Goal: Task Accomplishment & Management: Use online tool/utility

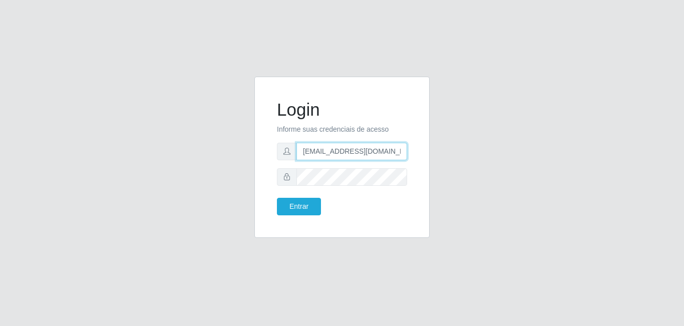
click at [311, 153] on input "[EMAIL_ADDRESS][DOMAIN_NAME]" at bounding box center [351, 152] width 111 height 18
type input "[EMAIL_ADDRESS][DOMAIN_NAME]"
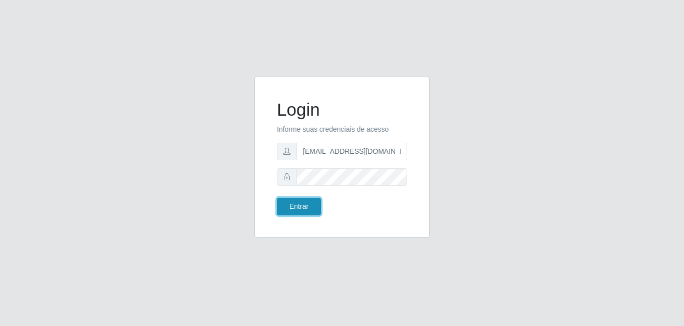
click at [298, 206] on button "Entrar" at bounding box center [299, 207] width 44 height 18
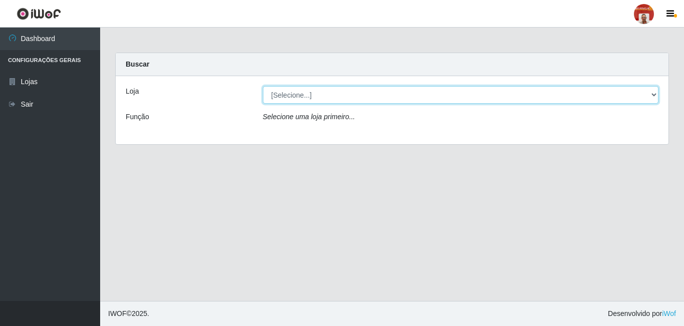
click at [303, 93] on select "[Selecione...] Mar Vermelho - Loja 04" at bounding box center [461, 95] width 396 height 18
select select "251"
click at [263, 86] on select "[Selecione...] Mar Vermelho - Loja 04" at bounding box center [461, 95] width 396 height 18
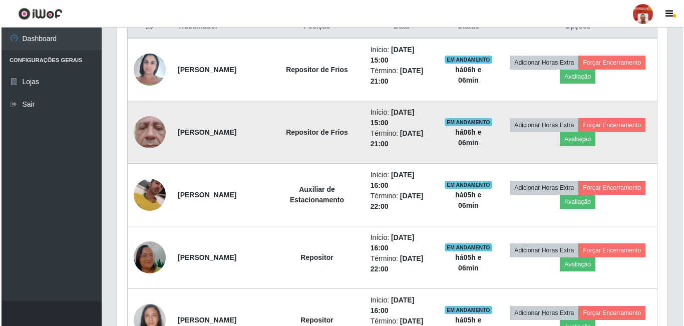
scroll to position [350, 0]
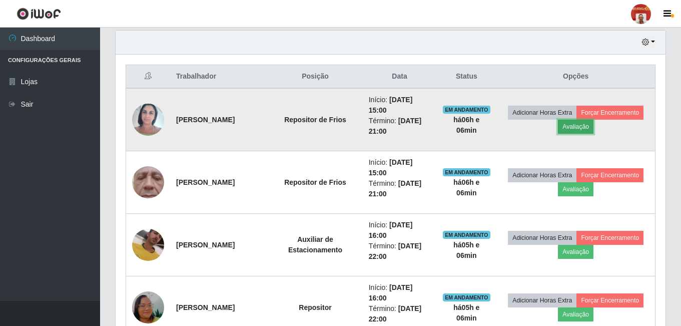
click at [584, 128] on button "Avaliação" at bounding box center [576, 127] width 36 height 14
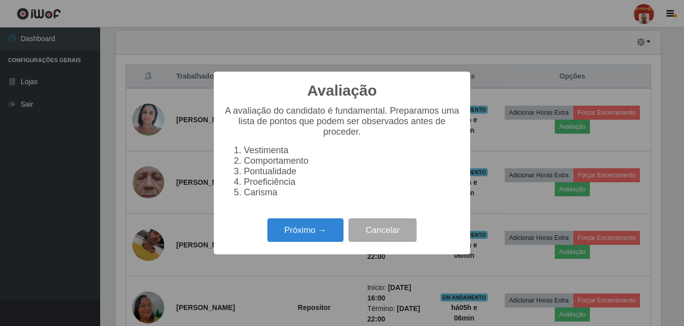
scroll to position [208, 545]
click at [314, 225] on button "Próximo →" at bounding box center [305, 230] width 76 height 24
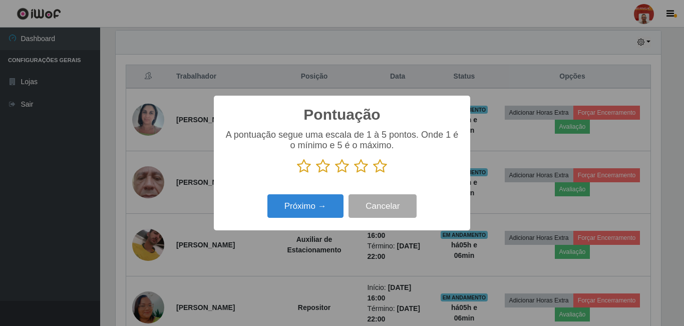
scroll to position [500220, 499883]
click at [378, 166] on icon at bounding box center [380, 166] width 14 height 15
click at [373, 174] on input "radio" at bounding box center [373, 174] width 0 height 0
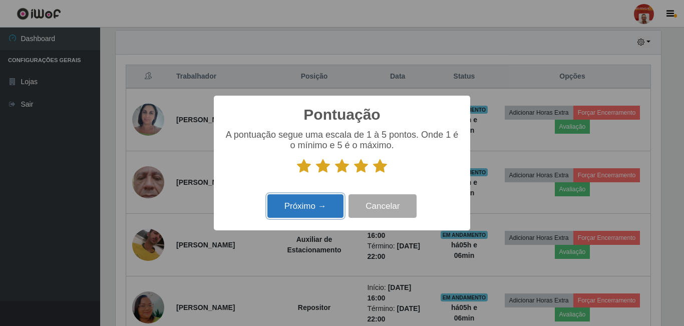
click at [314, 213] on button "Próximo →" at bounding box center [305, 206] width 76 height 24
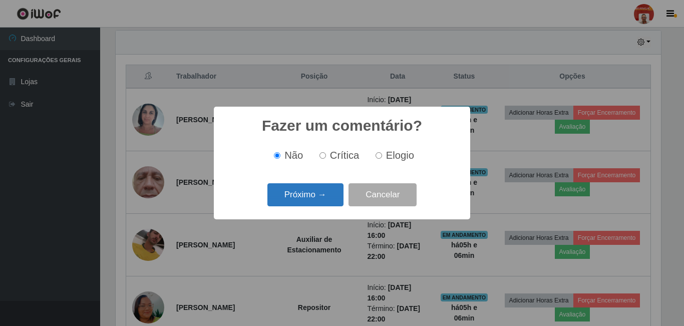
click at [299, 196] on button "Próximo →" at bounding box center [305, 195] width 76 height 24
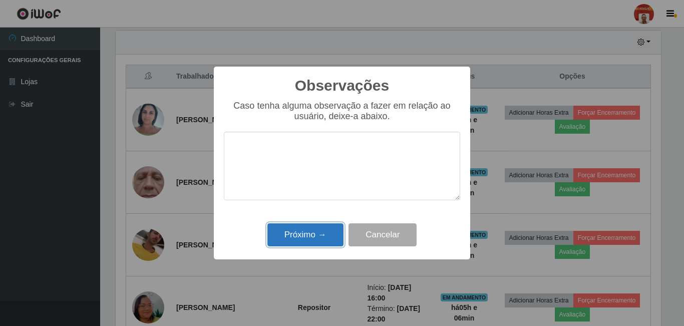
click at [298, 238] on button "Próximo →" at bounding box center [305, 235] width 76 height 24
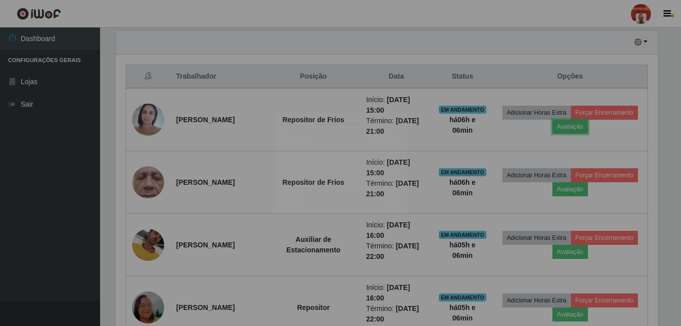
scroll to position [208, 550]
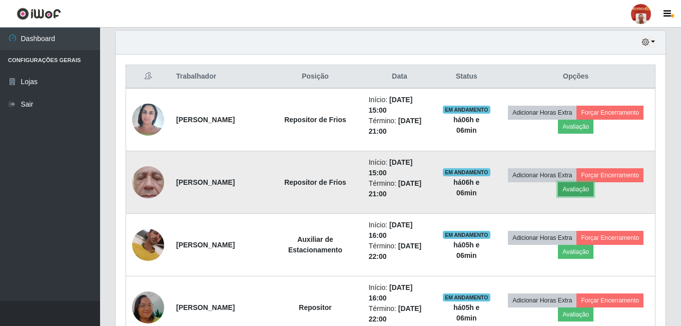
click at [584, 188] on button "Avaliação" at bounding box center [576, 189] width 36 height 14
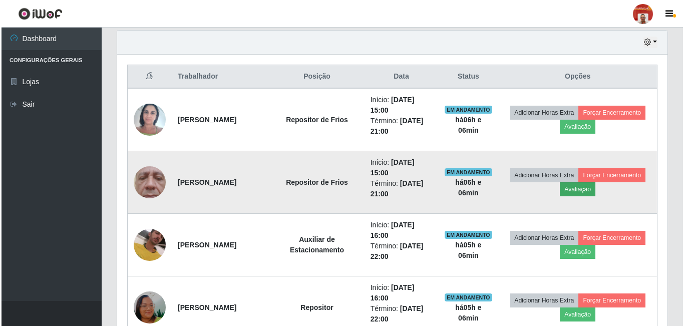
scroll to position [208, 545]
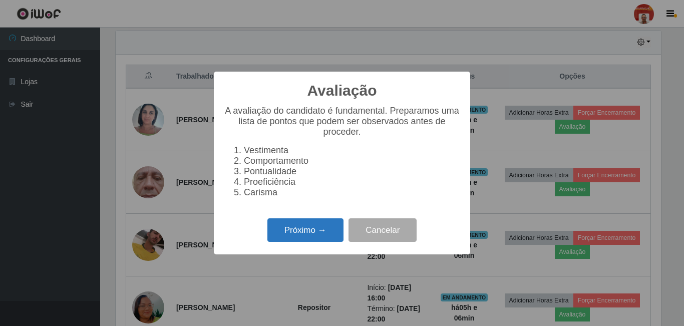
click at [286, 233] on button "Próximo →" at bounding box center [305, 230] width 76 height 24
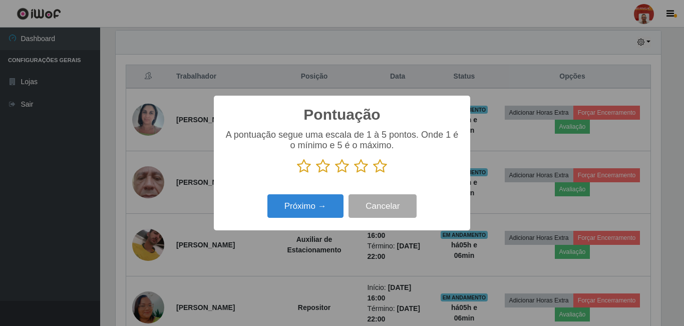
scroll to position [500220, 499883]
click at [378, 167] on icon at bounding box center [380, 166] width 14 height 15
click at [373, 174] on input "radio" at bounding box center [373, 174] width 0 height 0
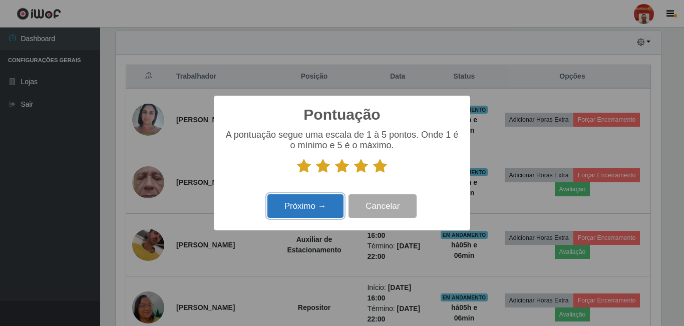
click at [313, 205] on button "Próximo →" at bounding box center [305, 206] width 76 height 24
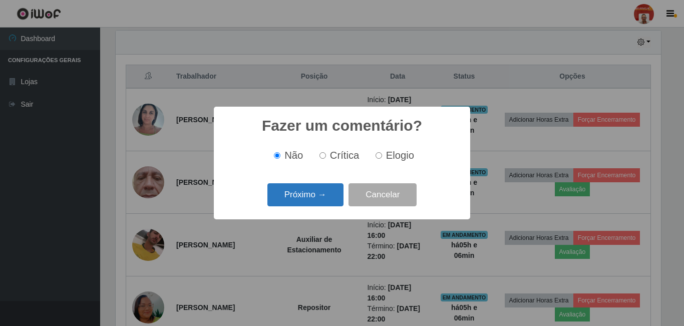
click at [304, 199] on button "Próximo →" at bounding box center [305, 195] width 76 height 24
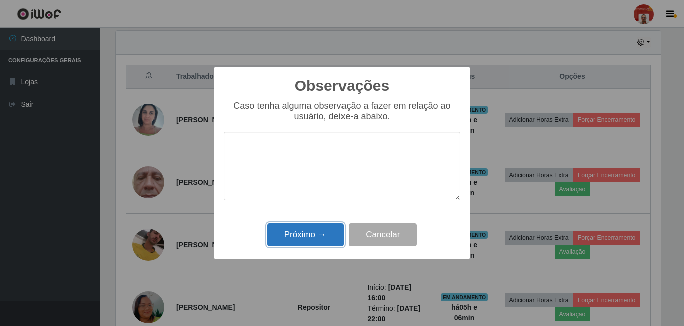
click at [299, 232] on button "Próximo →" at bounding box center [305, 235] width 76 height 24
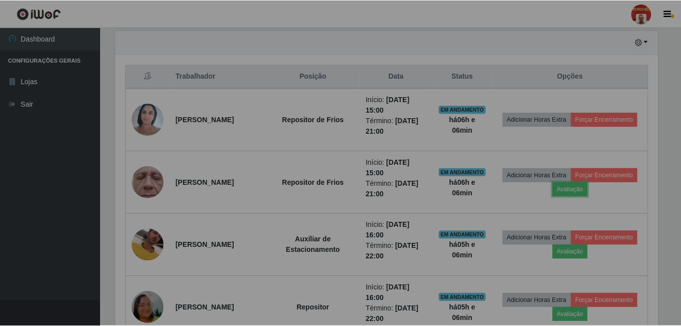
scroll to position [208, 550]
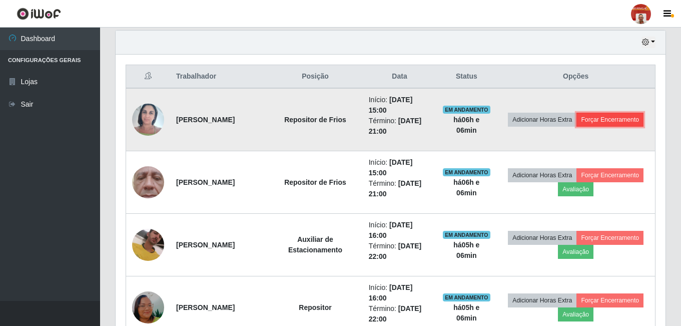
click at [617, 118] on button "Forçar Encerramento" at bounding box center [609, 120] width 67 height 14
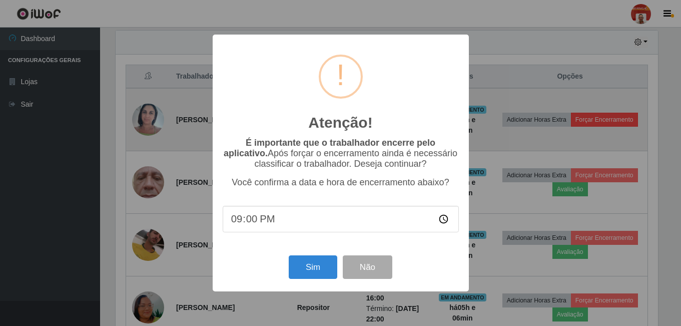
scroll to position [208, 545]
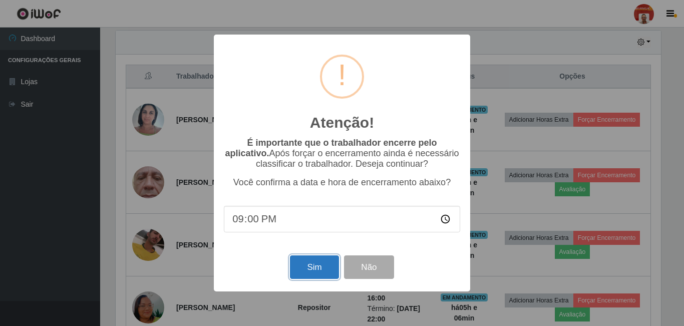
click at [307, 266] on button "Sim" at bounding box center [314, 267] width 49 height 24
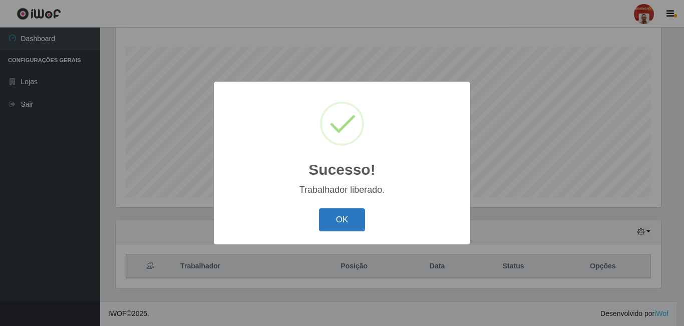
click at [343, 222] on button "OK" at bounding box center [342, 220] width 47 height 24
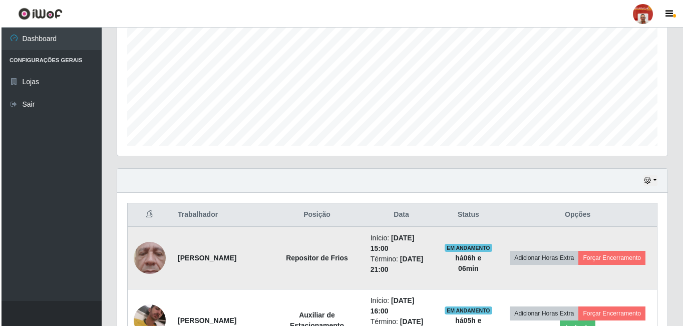
scroll to position [261, 0]
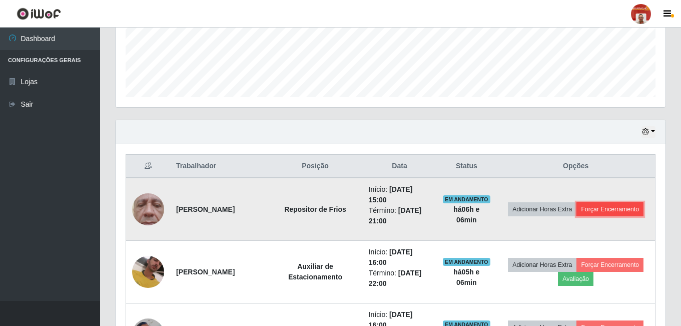
click at [614, 208] on button "Forçar Encerramento" at bounding box center [609, 209] width 67 height 14
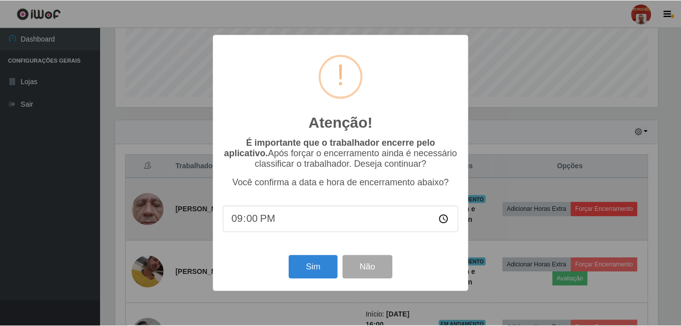
scroll to position [208, 545]
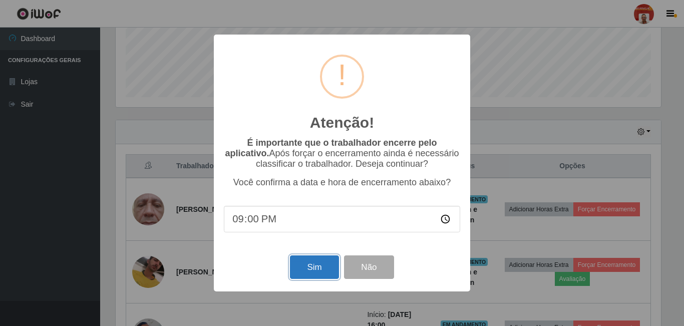
click at [304, 266] on button "Sim" at bounding box center [314, 267] width 49 height 24
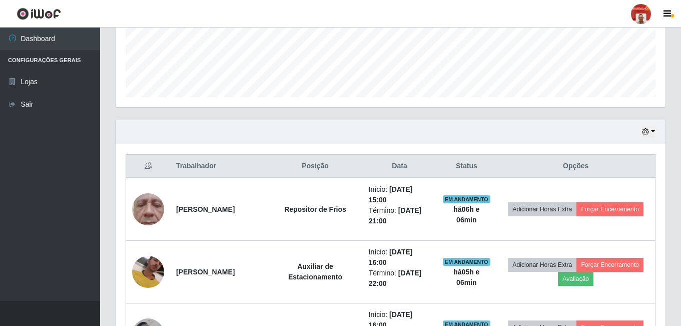
scroll to position [0, 0]
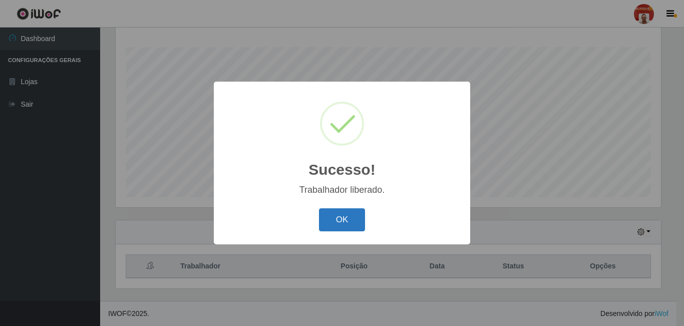
click at [346, 222] on button "OK" at bounding box center [342, 220] width 47 height 24
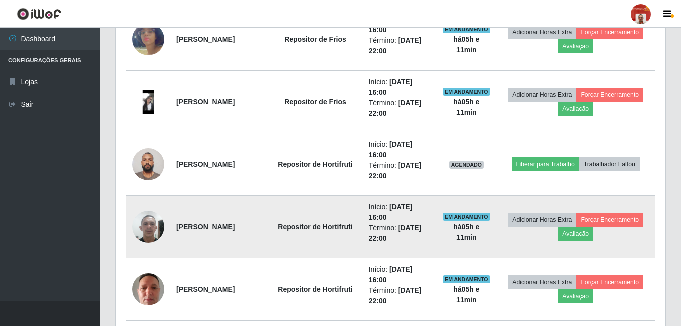
scroll to position [761, 0]
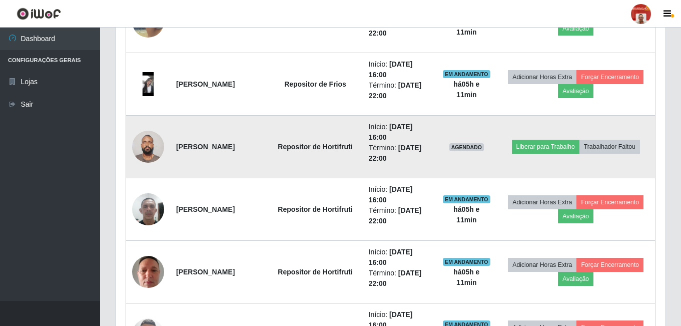
click at [147, 147] on img at bounding box center [148, 146] width 32 height 43
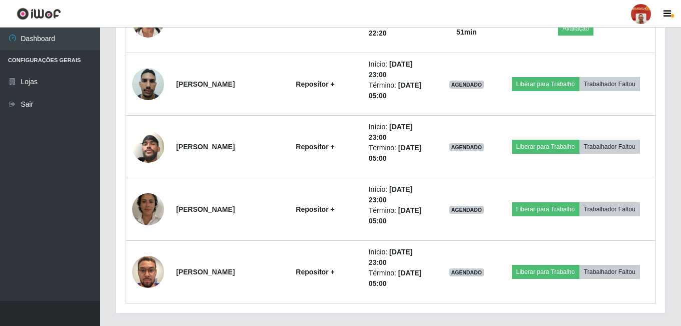
scroll to position [1161, 0]
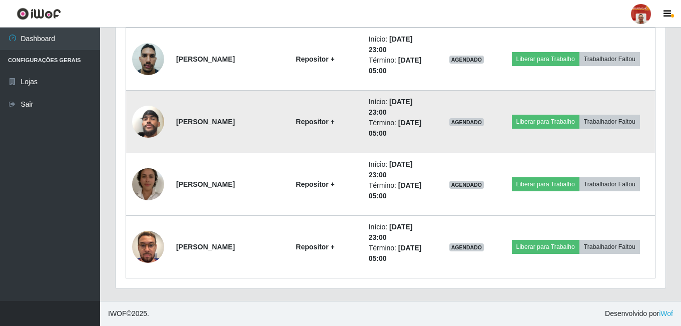
click at [145, 126] on img at bounding box center [148, 121] width 32 height 57
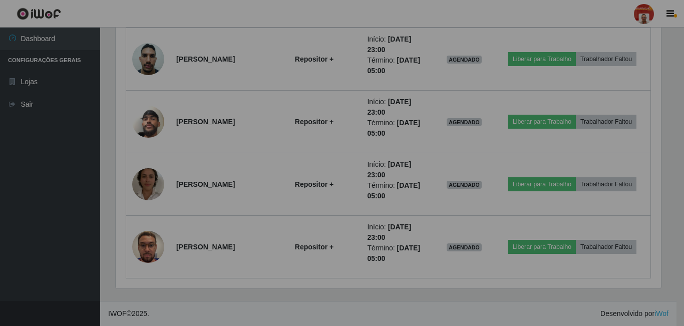
scroll to position [208, 550]
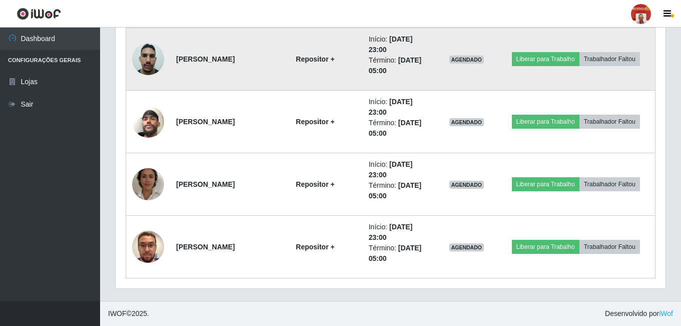
click at [153, 49] on img at bounding box center [148, 59] width 32 height 43
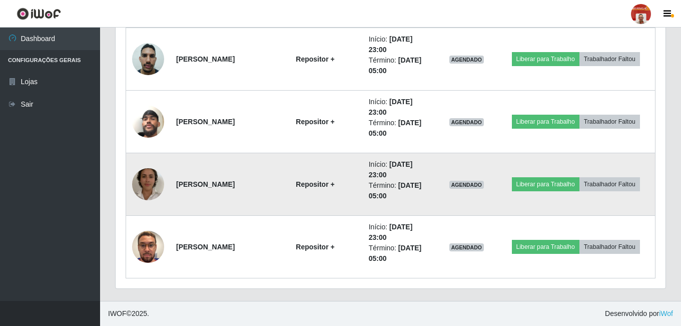
click at [146, 175] on img at bounding box center [148, 184] width 32 height 57
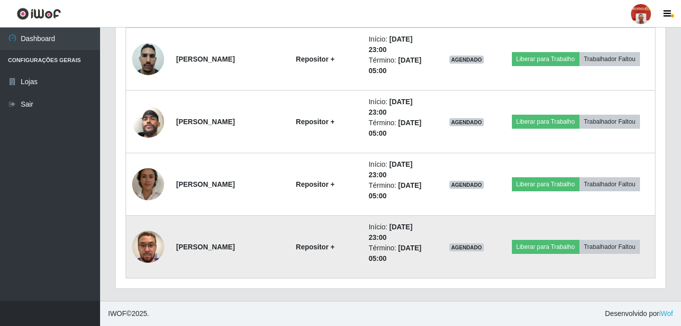
click at [148, 244] on img at bounding box center [148, 246] width 32 height 57
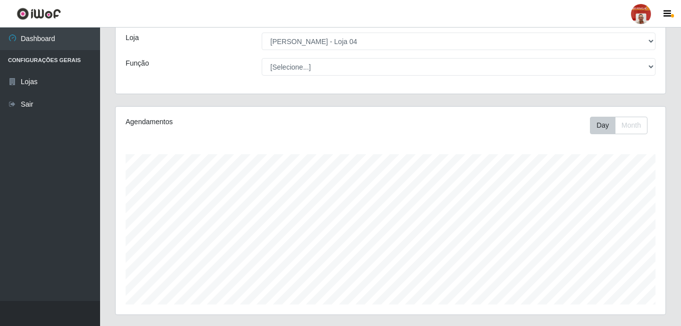
scroll to position [0, 0]
